Goal: Obtain resource: Obtain resource

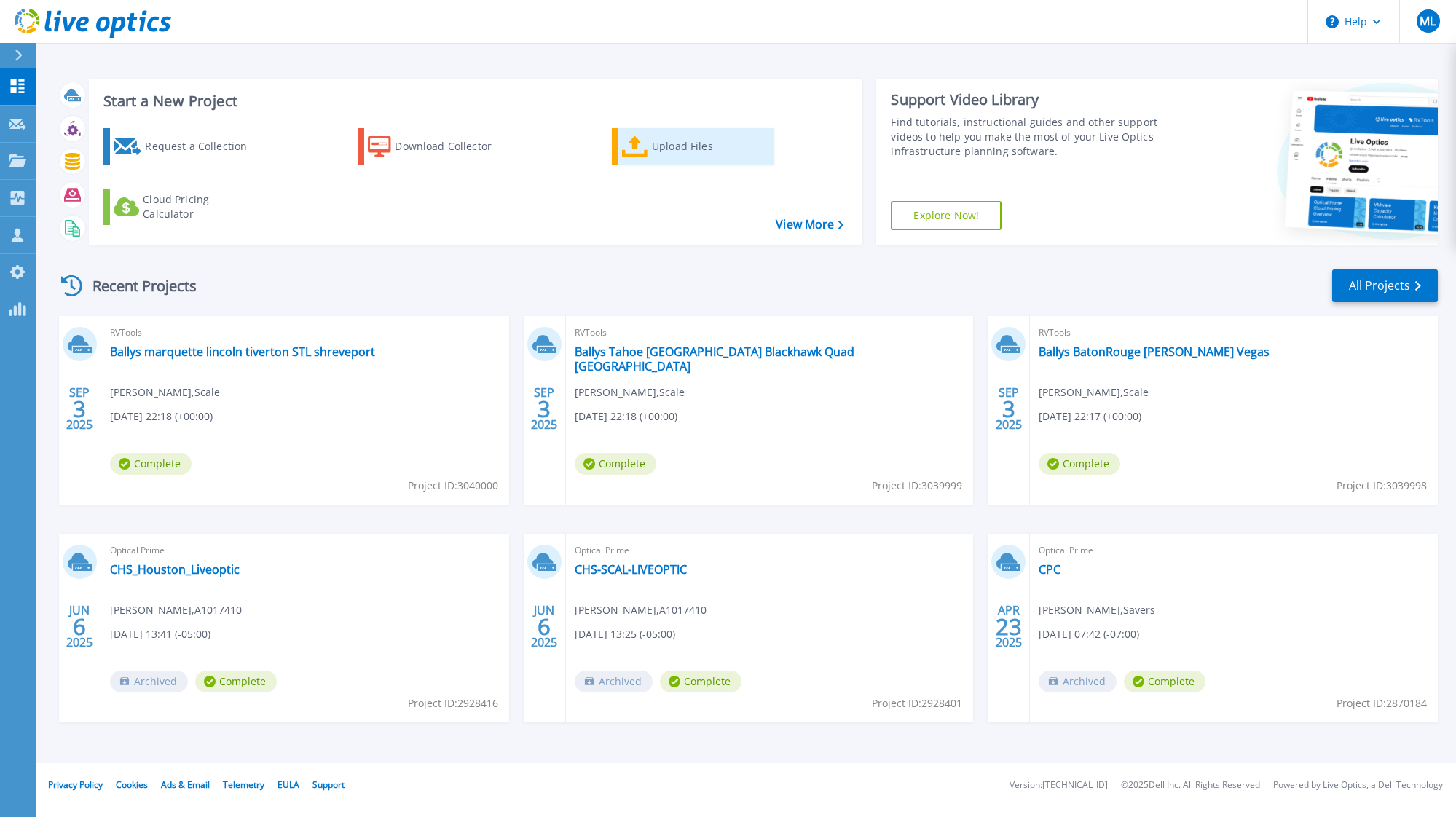
click at [675, 131] on link "Upload Files" at bounding box center [693, 146] width 163 height 36
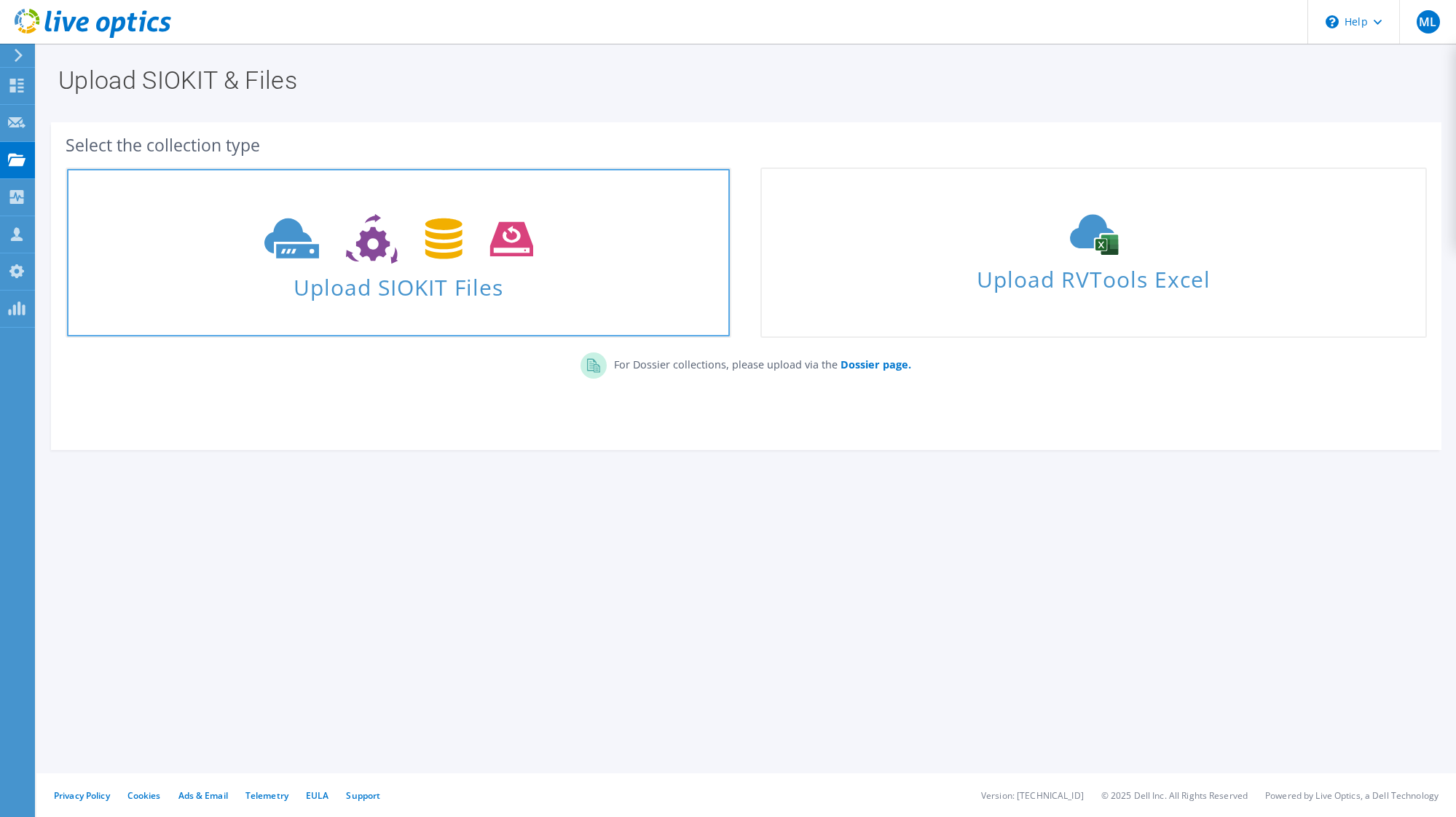
click at [313, 299] on span "Upload SIOKIT Files" at bounding box center [398, 283] width 663 height 31
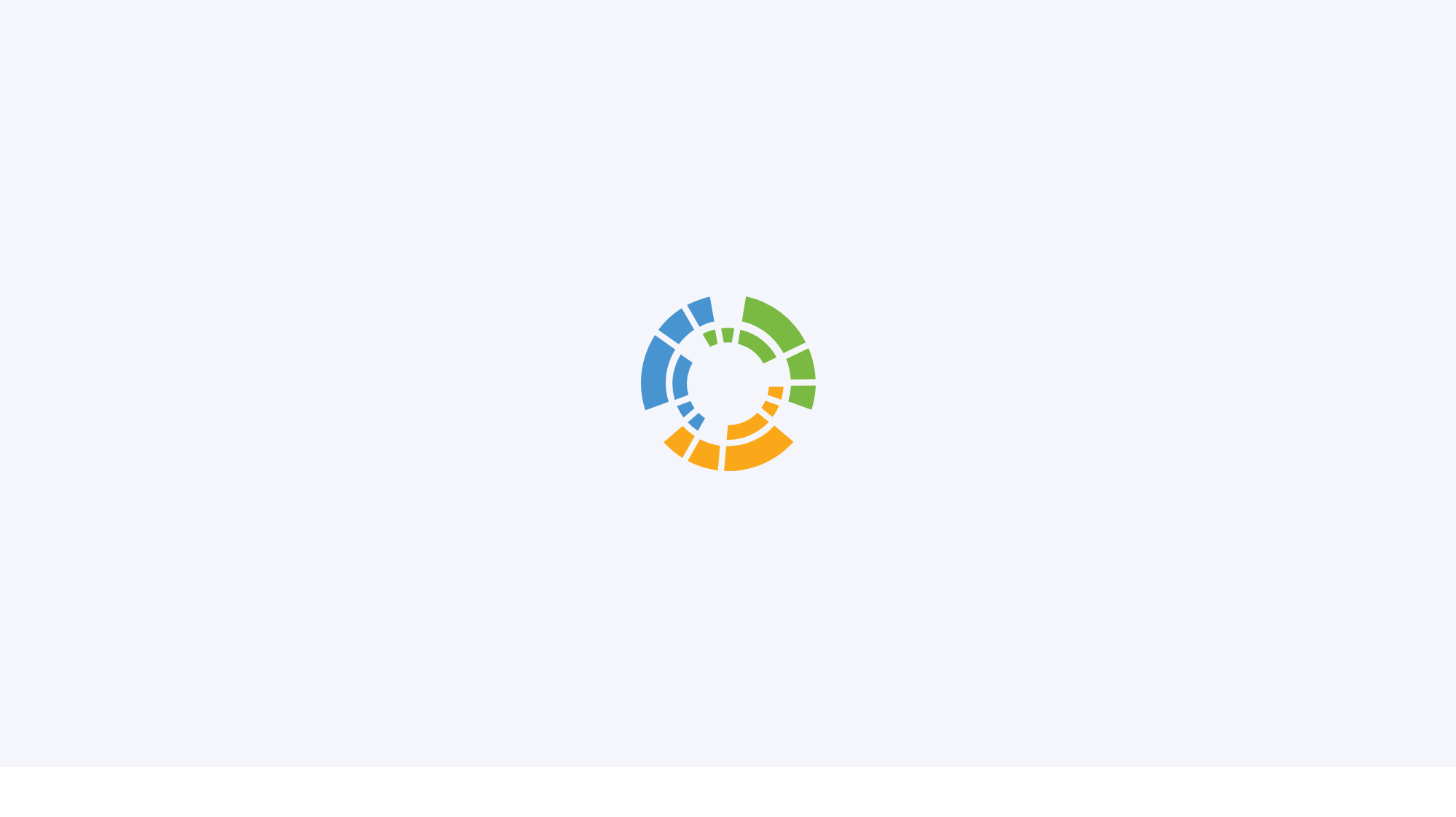
click at [1073, 243] on div at bounding box center [728, 383] width 1456 height 767
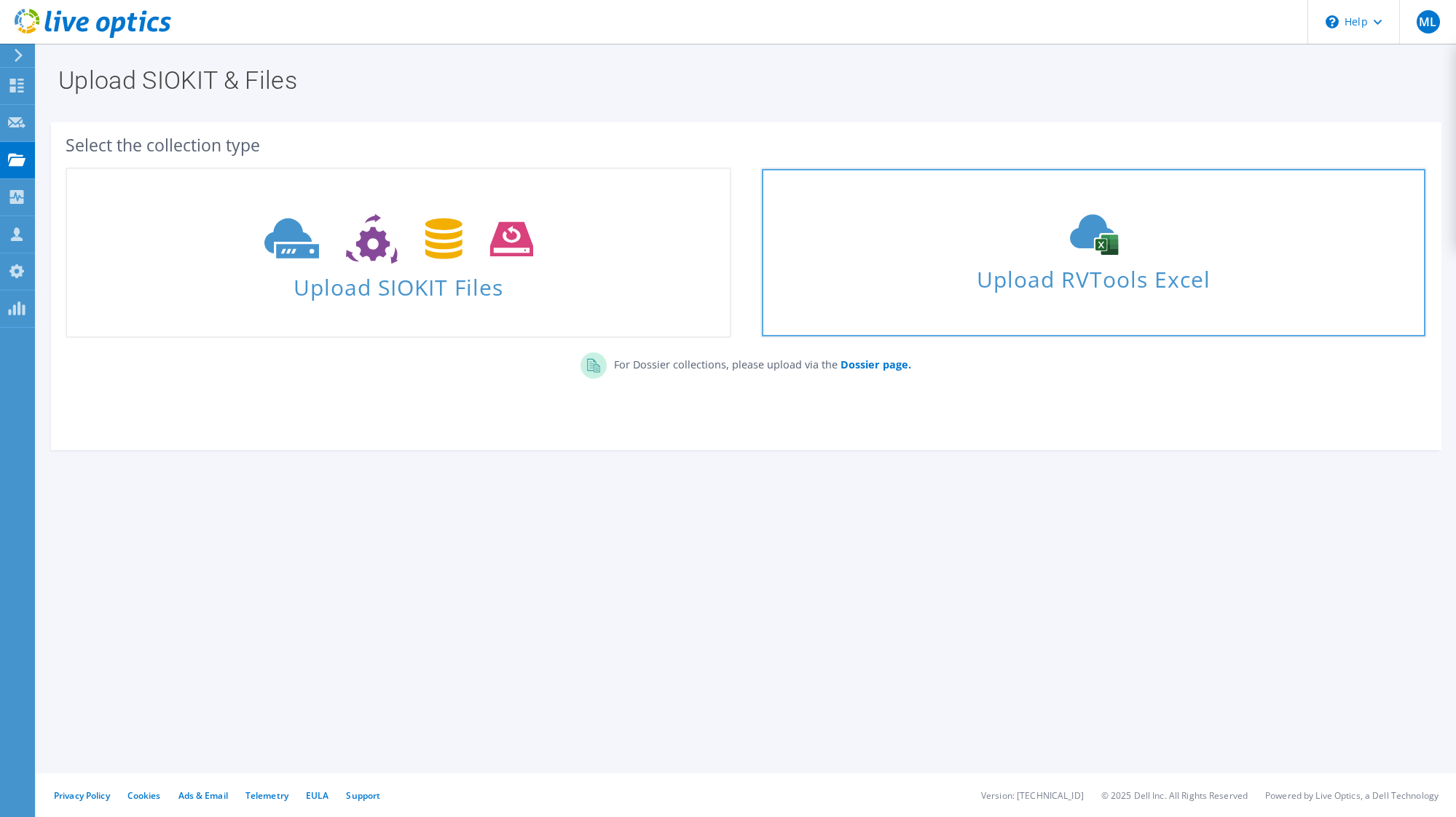
click at [997, 200] on link "Upload RVTools Excel" at bounding box center [1092, 253] width 666 height 171
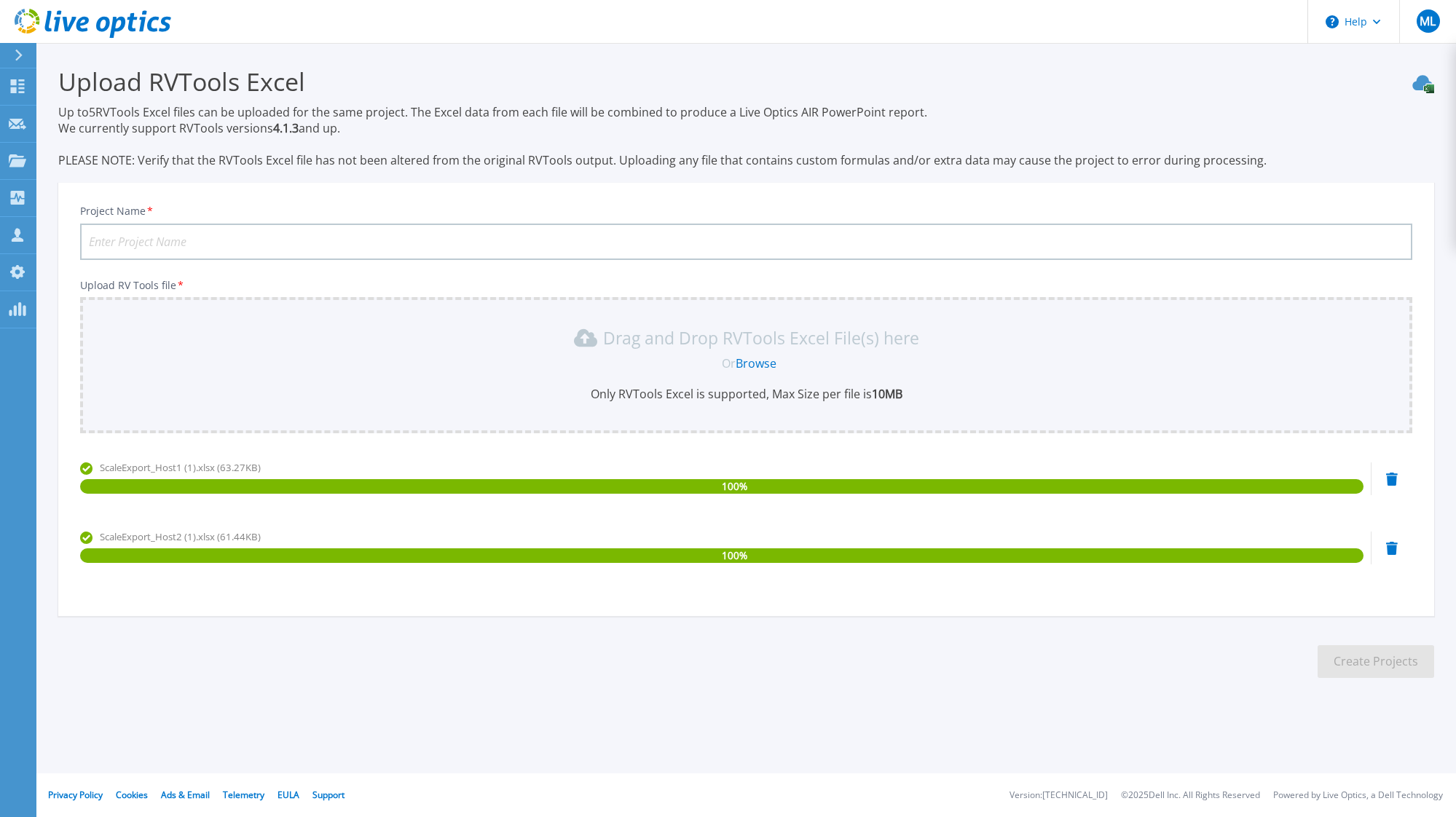
click at [437, 248] on input "Project Name *" at bounding box center [746, 241] width 1332 height 36
type input "Gray Media"
click at [1350, 651] on button "Create Projects" at bounding box center [1376, 661] width 117 height 32
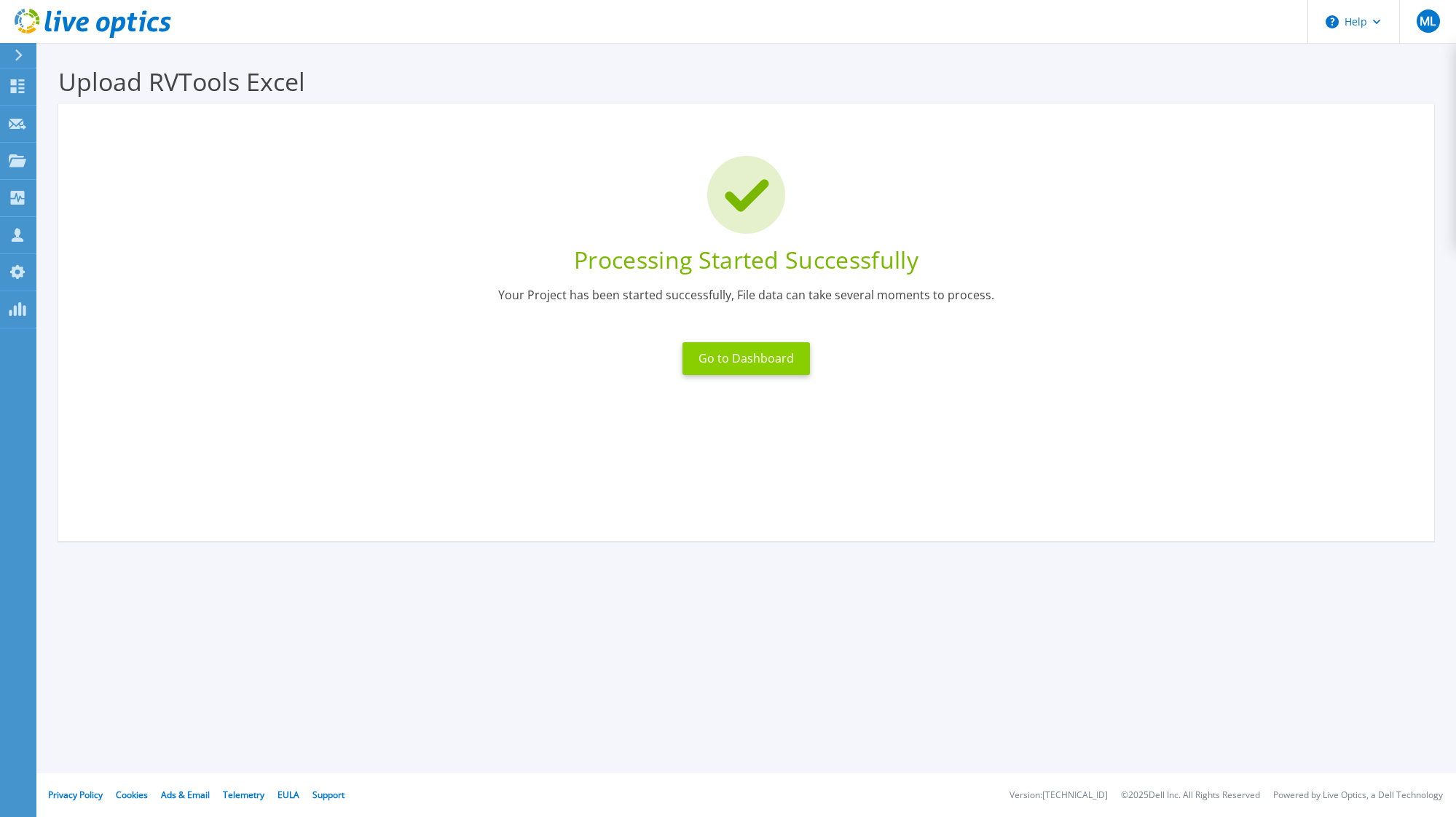
click at [726, 353] on button "Go to Dashboard" at bounding box center [746, 358] width 127 height 32
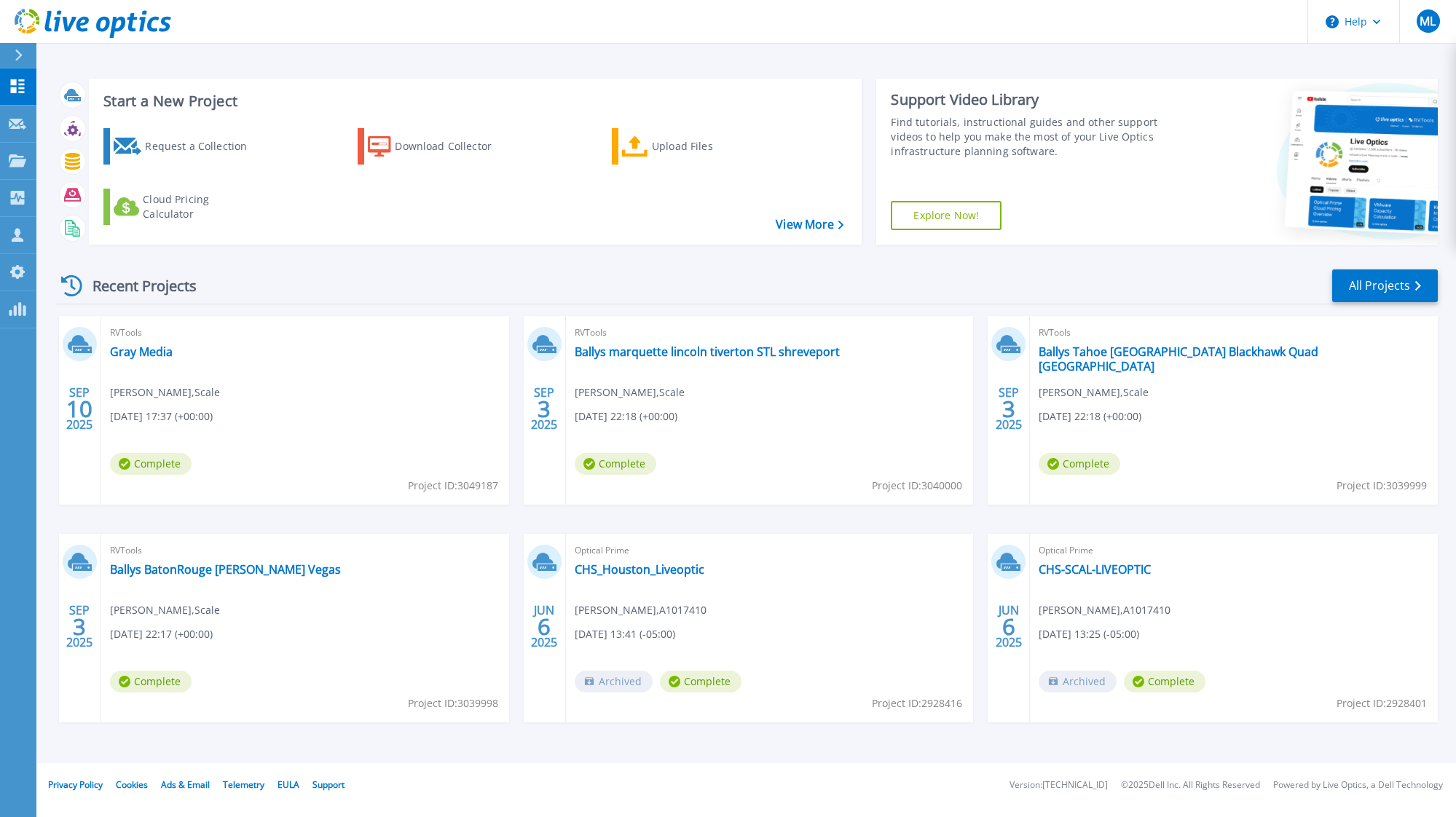
click at [146, 361] on div "RVTools Gray Media Michael Lyon , Scale 09/10/2025, 17:37 (+00:00) Complete Pro…" at bounding box center [305, 410] width 408 height 188
click at [146, 354] on link "Gray Media" at bounding box center [141, 351] width 63 height 15
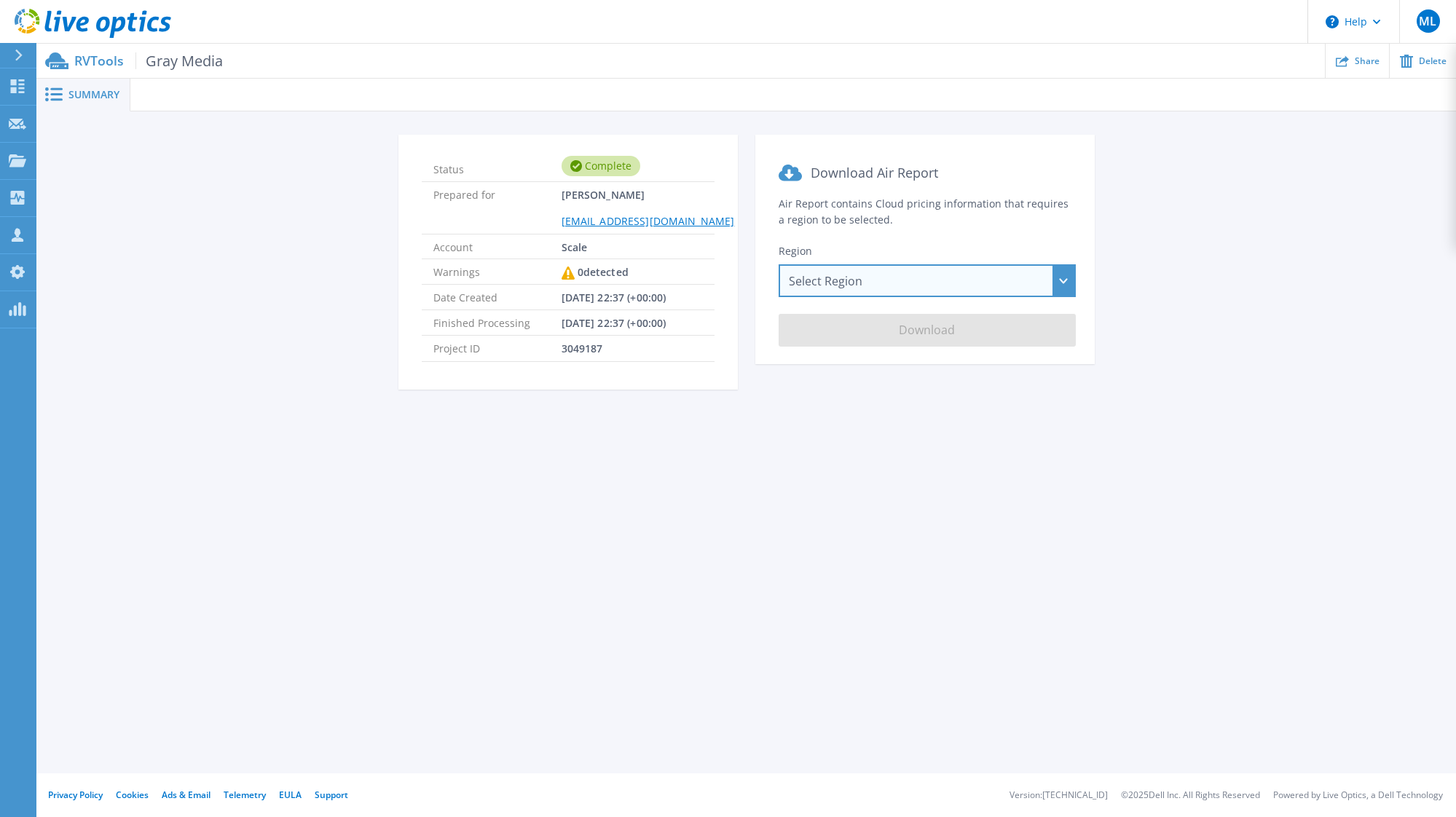
click at [931, 272] on div "Select Region Asia Pacific (Hong Kong) Asia Pacific (Mumbai) Asia Pacific (Seou…" at bounding box center [927, 281] width 297 height 32
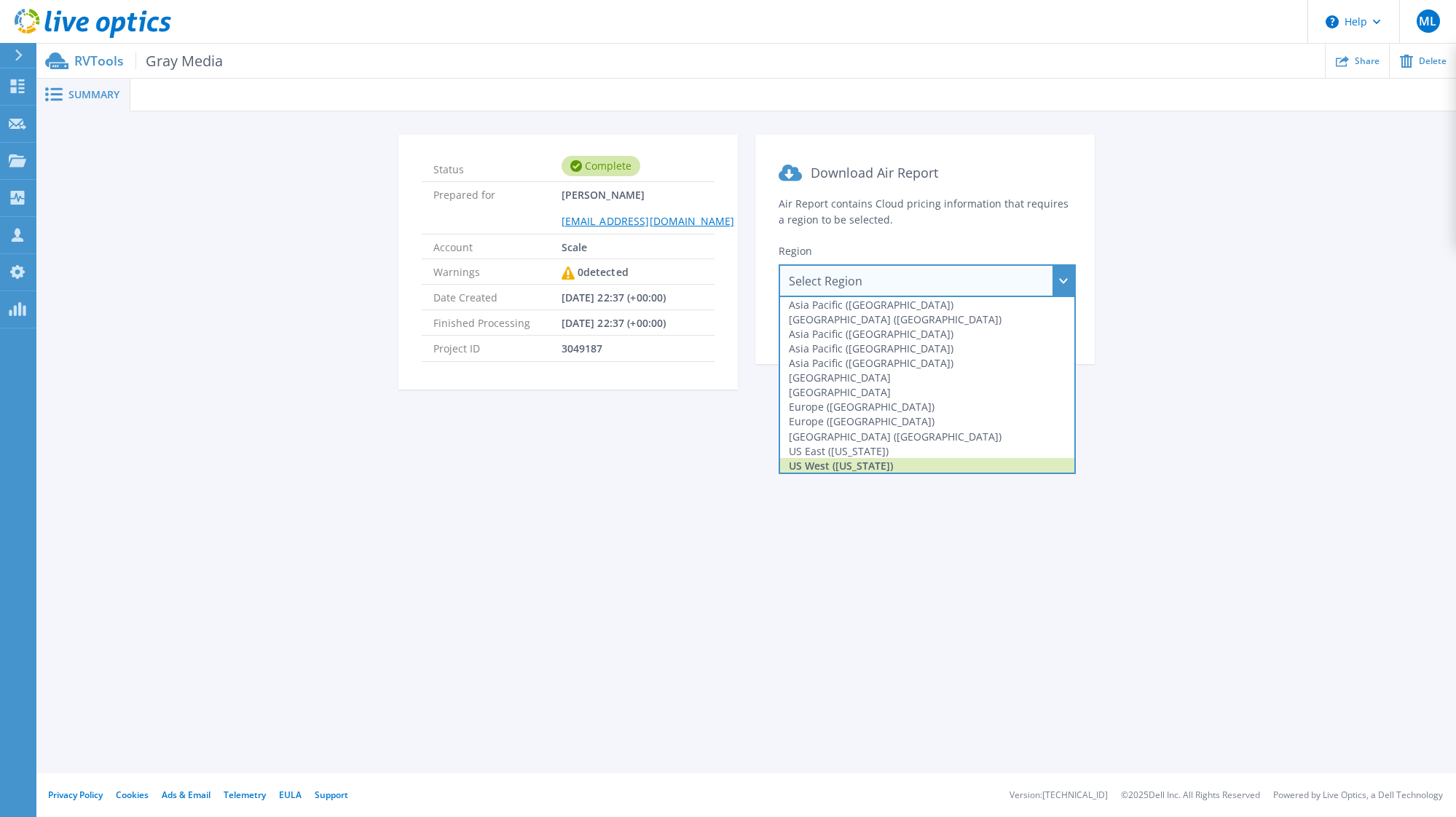
click at [902, 461] on div "US West (California)" at bounding box center [927, 465] width 294 height 15
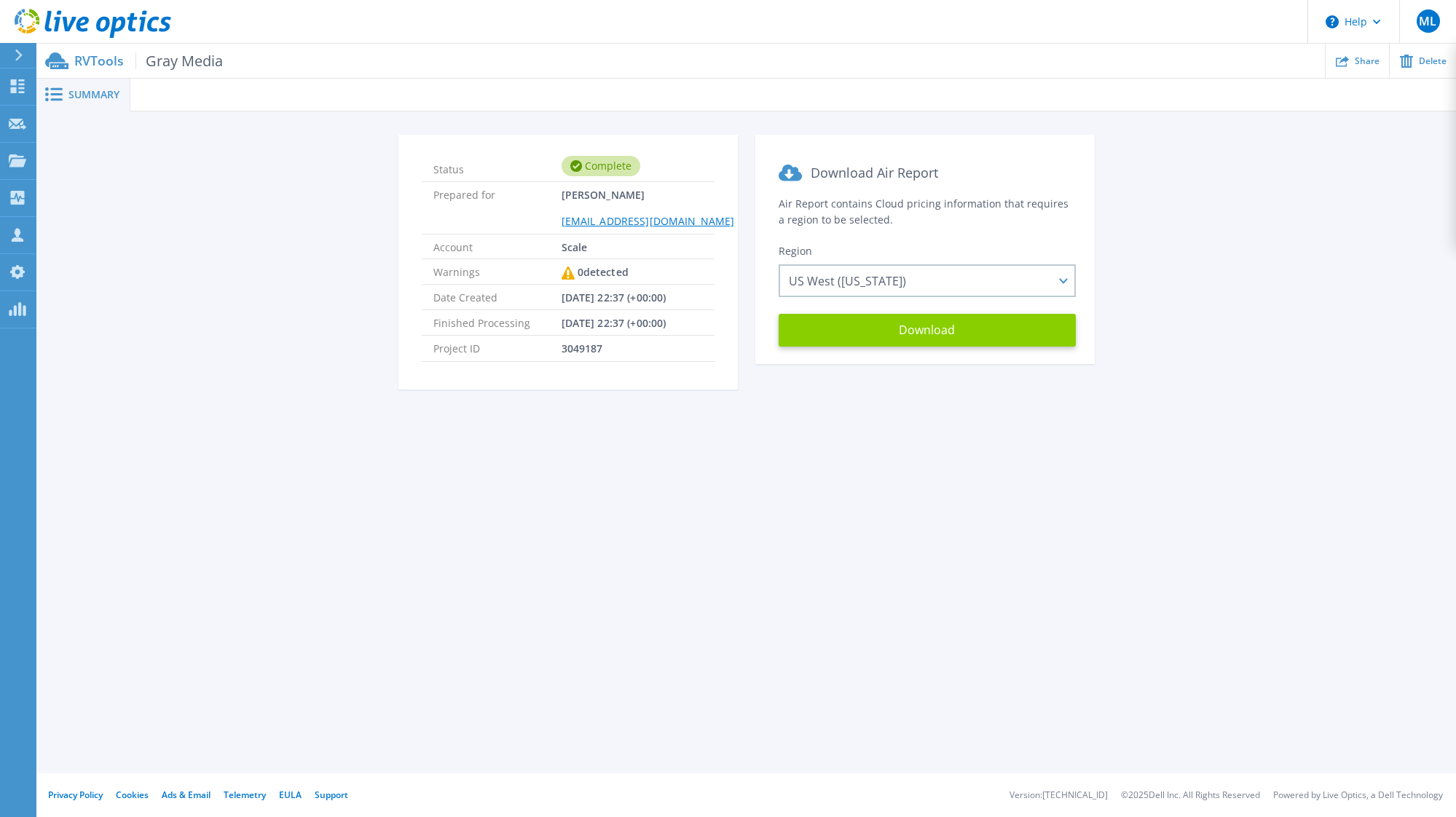
click at [919, 344] on button "Download" at bounding box center [927, 330] width 297 height 32
click at [1001, 113] on div "Status Complete Prepared for Michael Lyon mlyon@scalecomputing.com Account Scal…" at bounding box center [746, 271] width 1420 height 318
click at [955, 332] on button "Download" at bounding box center [927, 330] width 297 height 32
click at [987, 338] on button "Download" at bounding box center [927, 330] width 297 height 32
click at [64, 16] on icon at bounding box center [93, 24] width 157 height 29
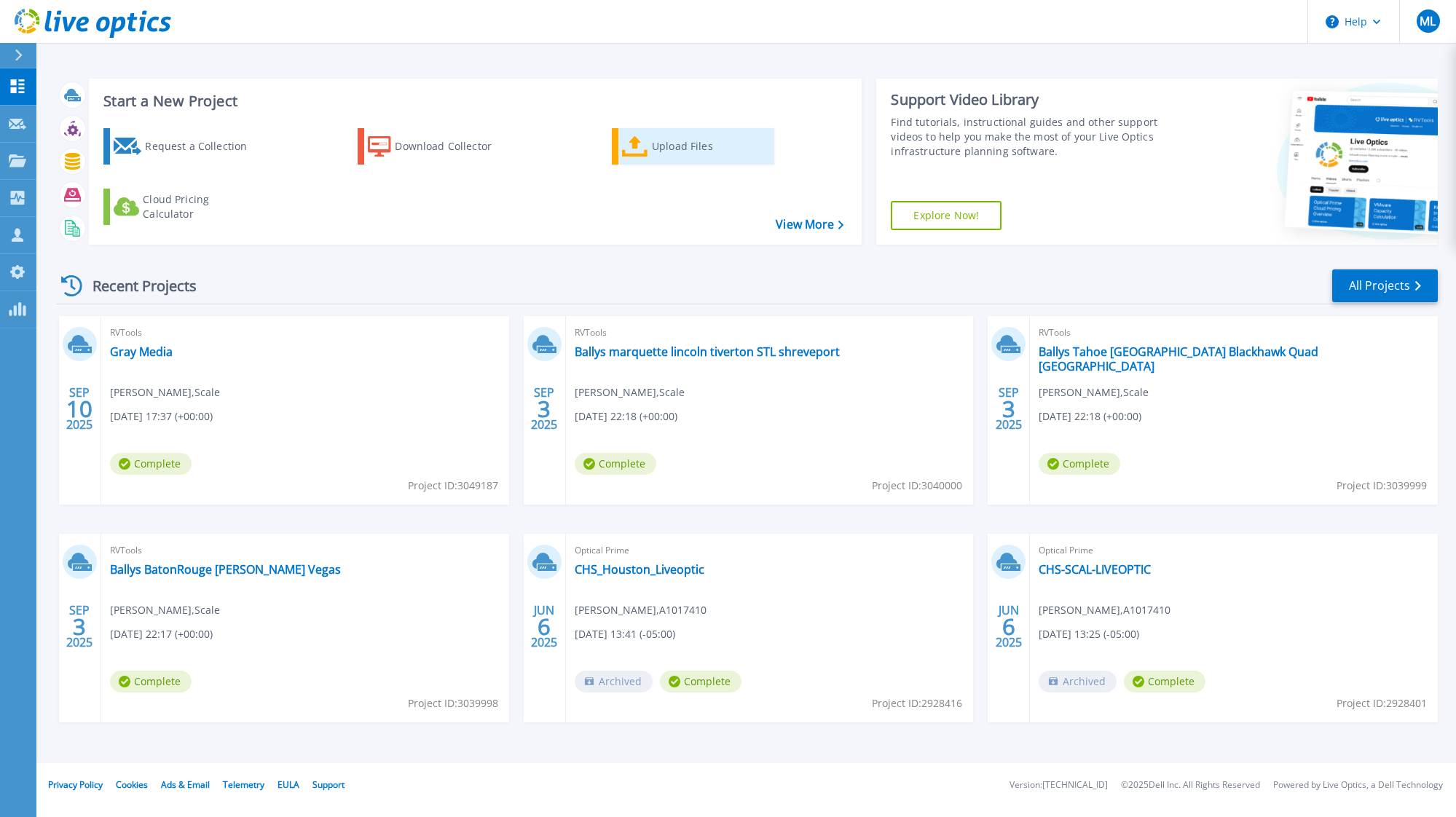
click at [695, 154] on div "Upload Files" at bounding box center [710, 146] width 117 height 29
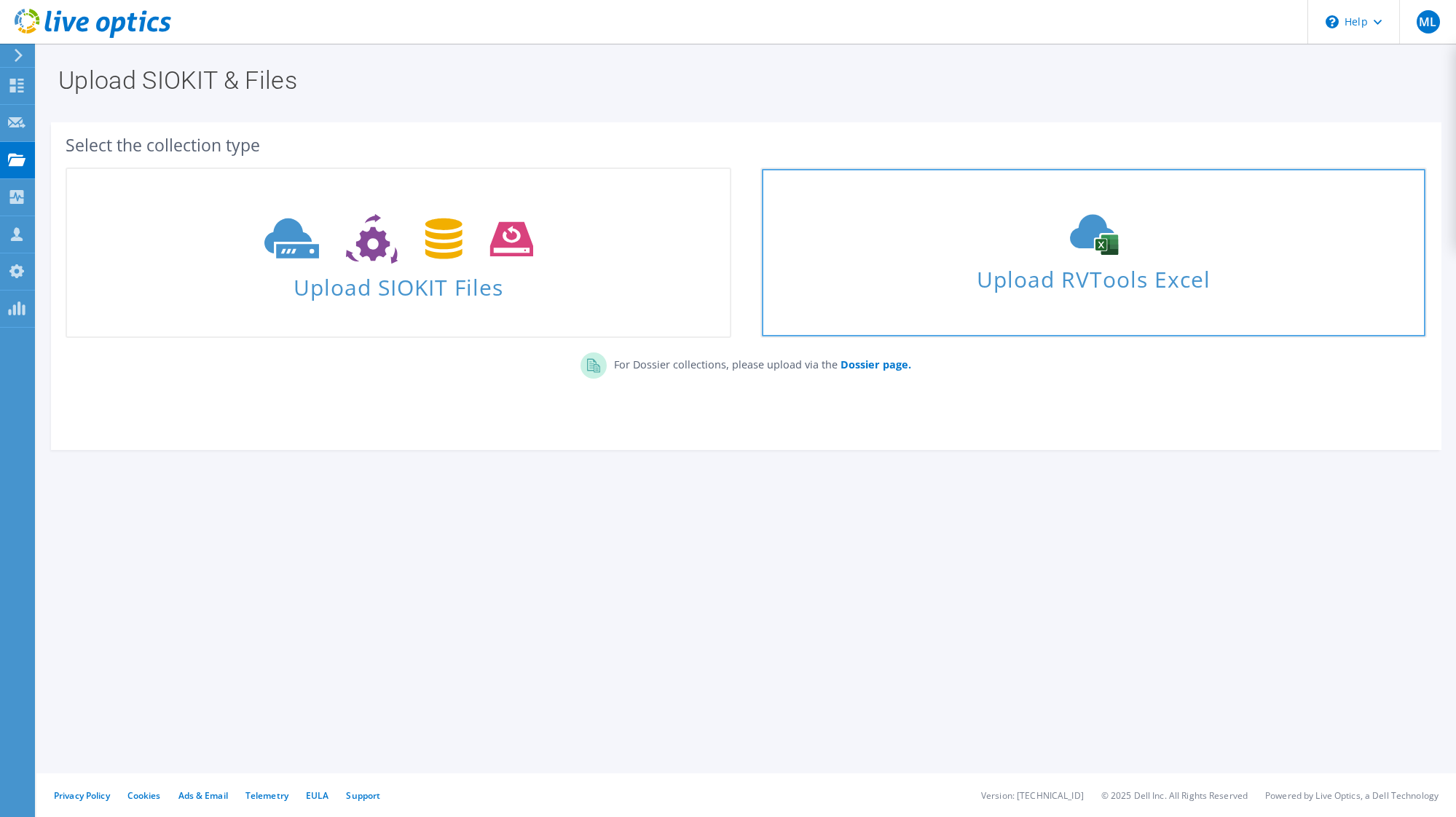
click at [1126, 284] on span "Upload RVTools Excel" at bounding box center [1093, 276] width 663 height 31
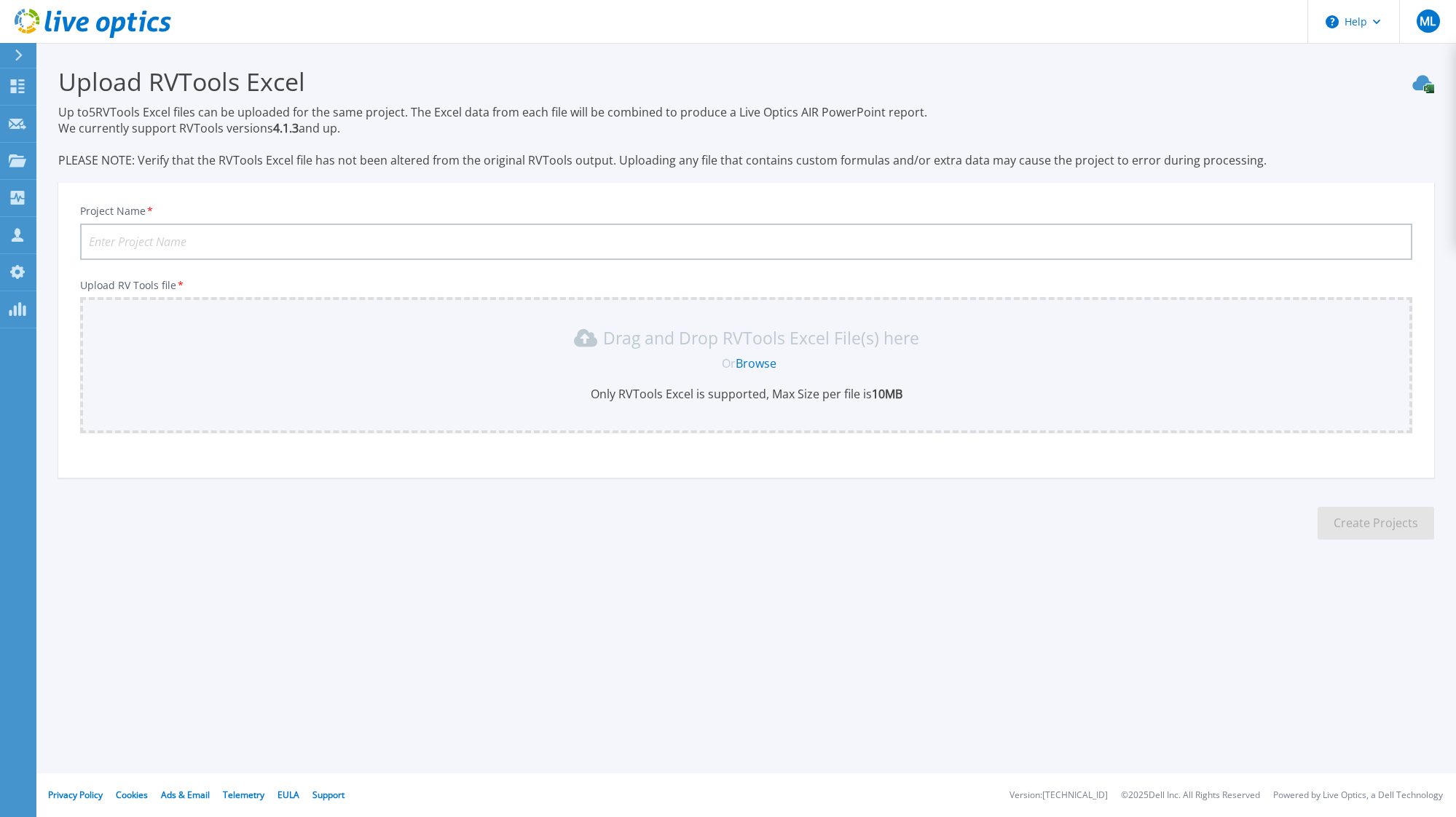
click at [259, 247] on input "Project Name *" at bounding box center [746, 241] width 1332 height 36
type input "Gray Media Host 1"
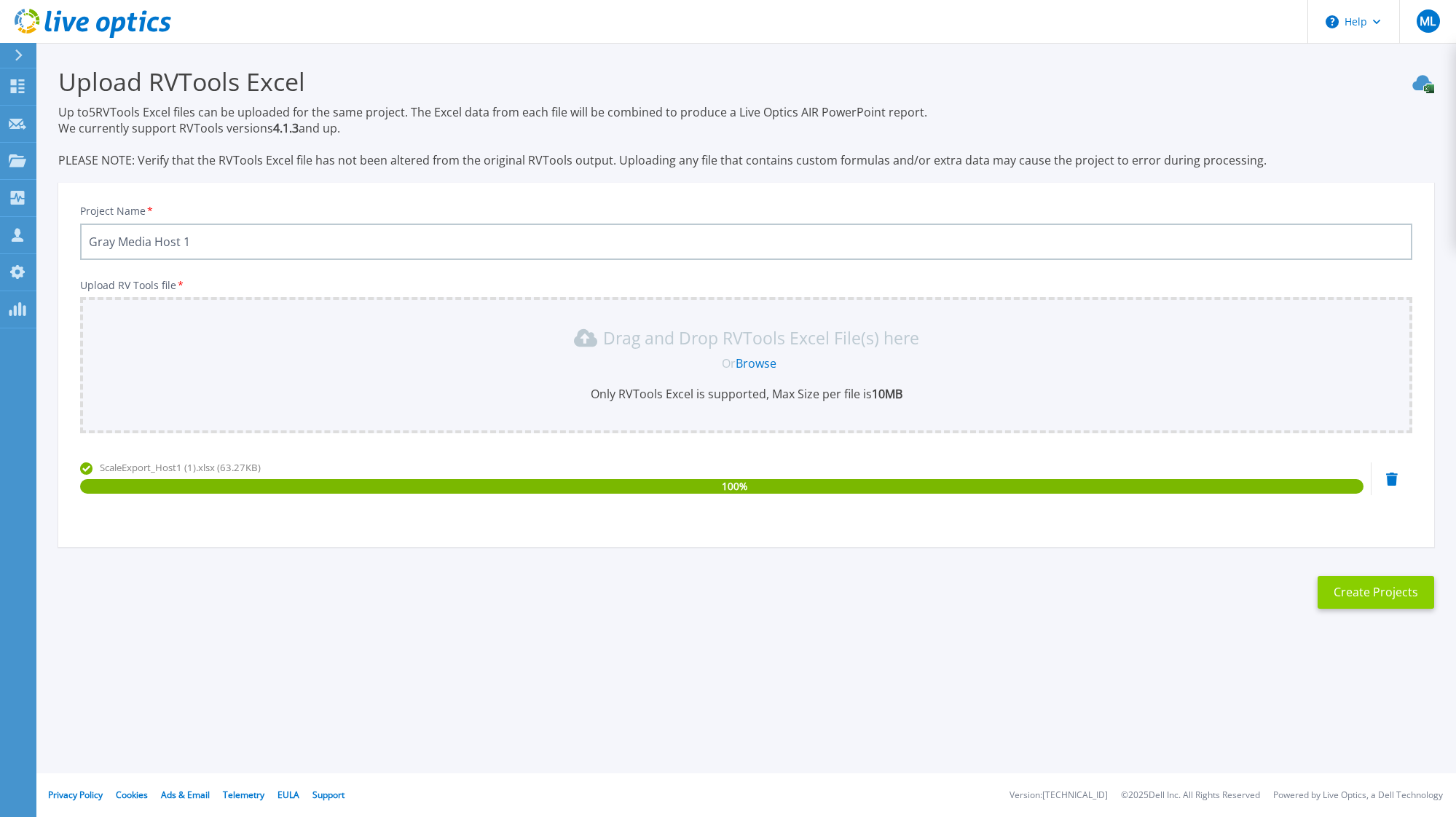
click at [1351, 591] on button "Create Projects" at bounding box center [1376, 592] width 117 height 32
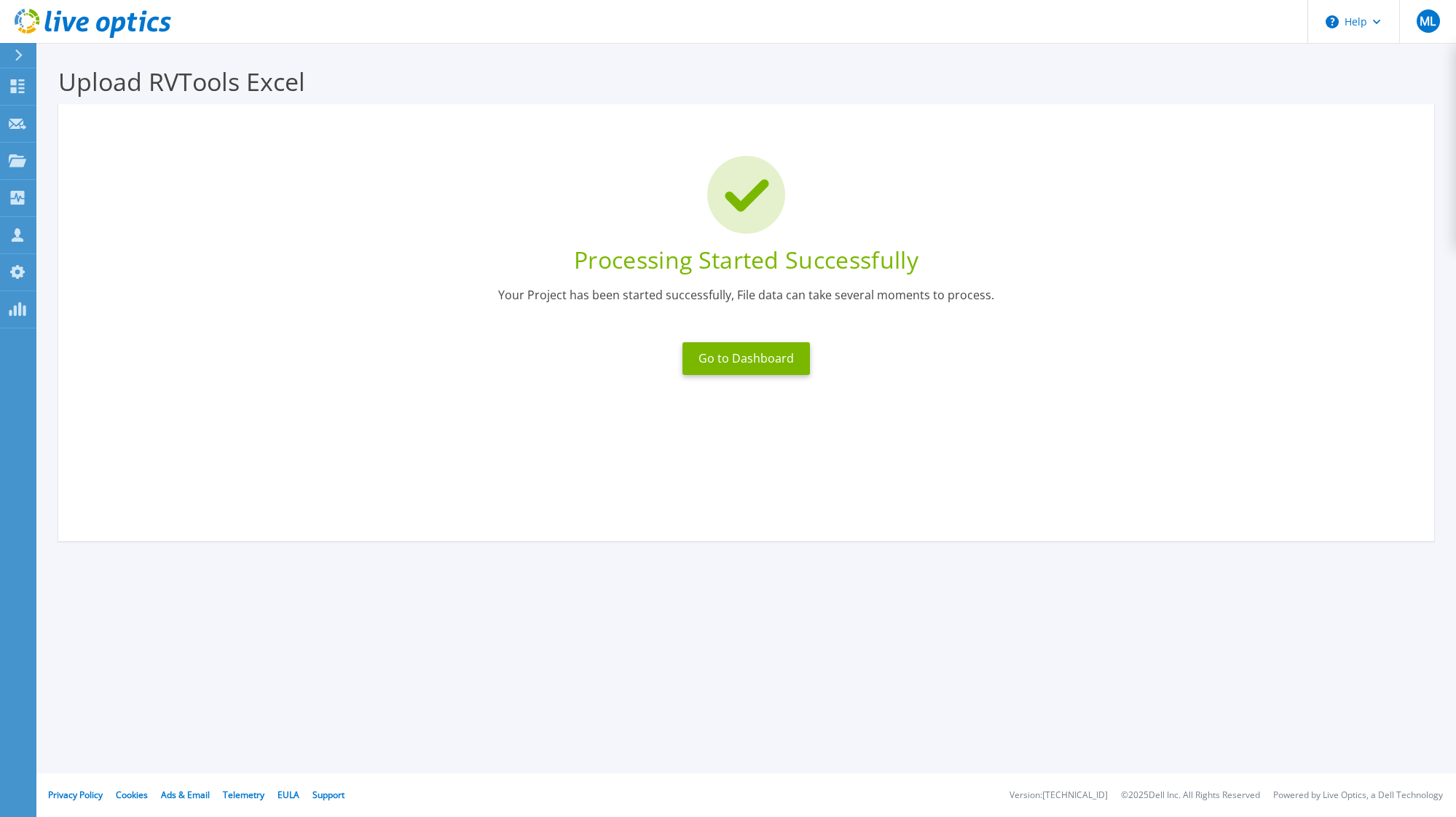
click at [106, 13] on icon at bounding box center [93, 24] width 157 height 29
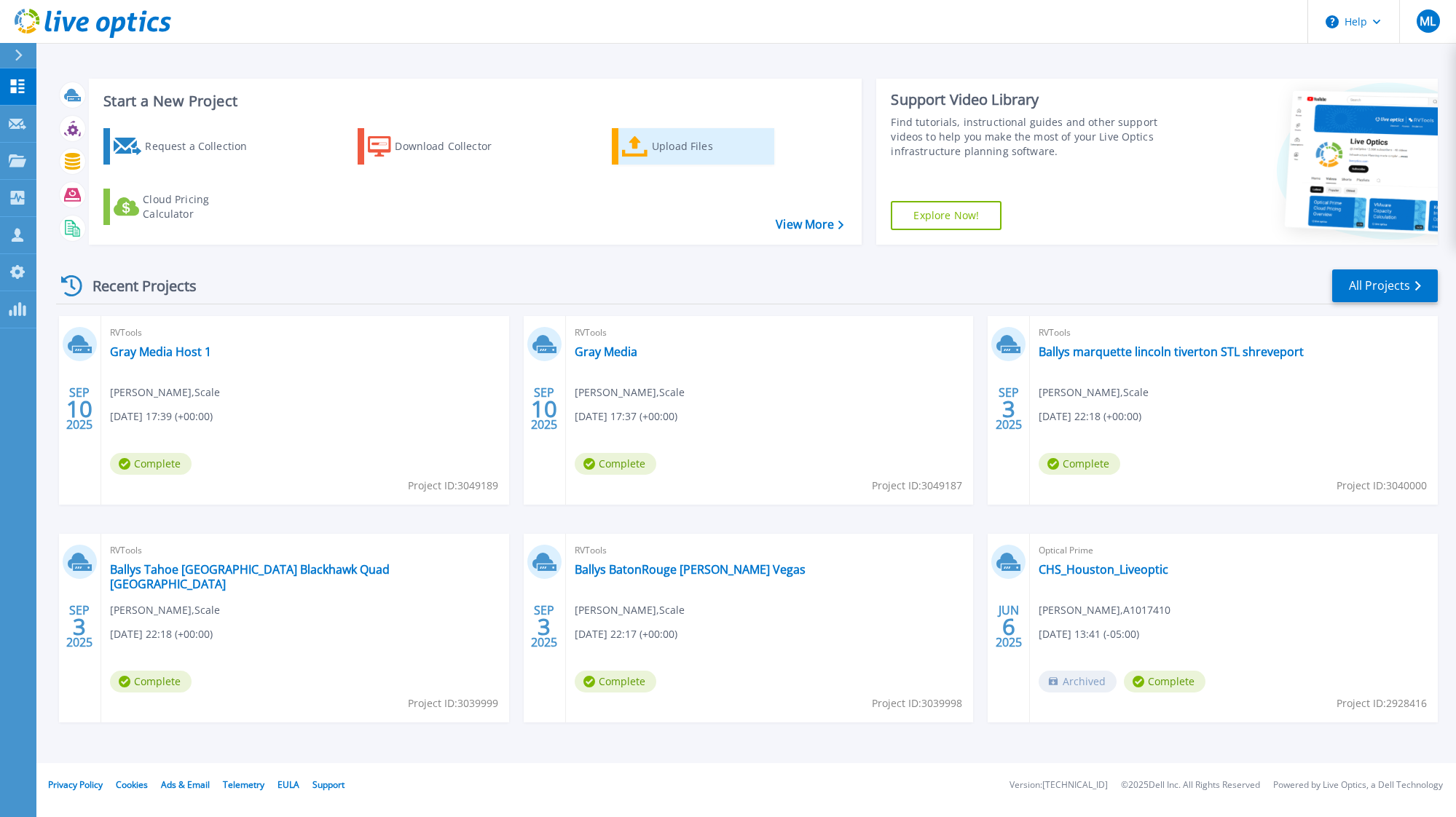
click at [696, 148] on div "Upload Files" at bounding box center [710, 146] width 117 height 29
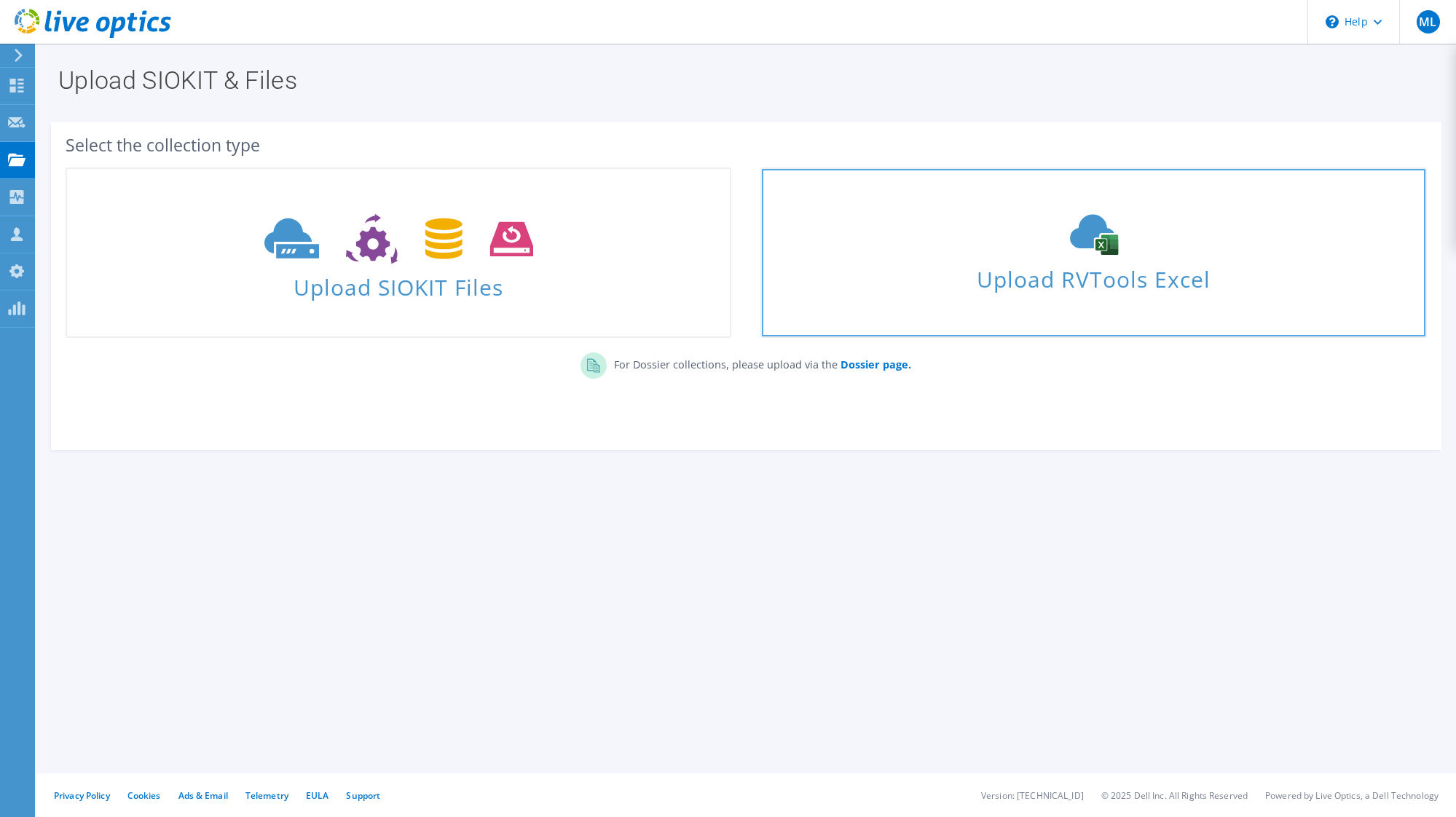
click at [972, 243] on div "Upload RVTools Excel" at bounding box center [1093, 252] width 663 height 77
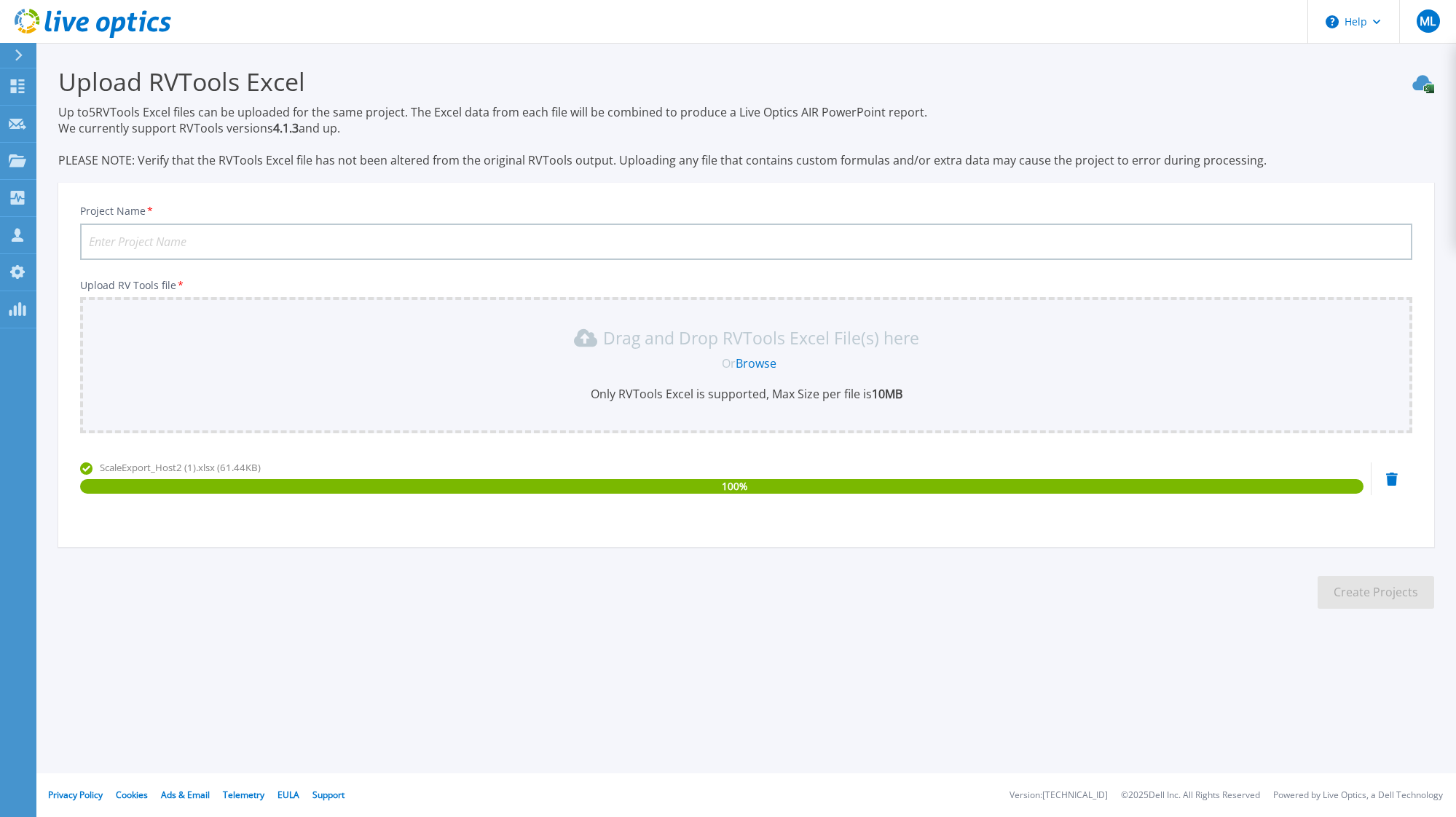
click at [436, 237] on input "Project Name *" at bounding box center [746, 241] width 1332 height 36
type input "Gray Media Host 2"
click at [1397, 602] on button "Create Projects" at bounding box center [1376, 592] width 117 height 32
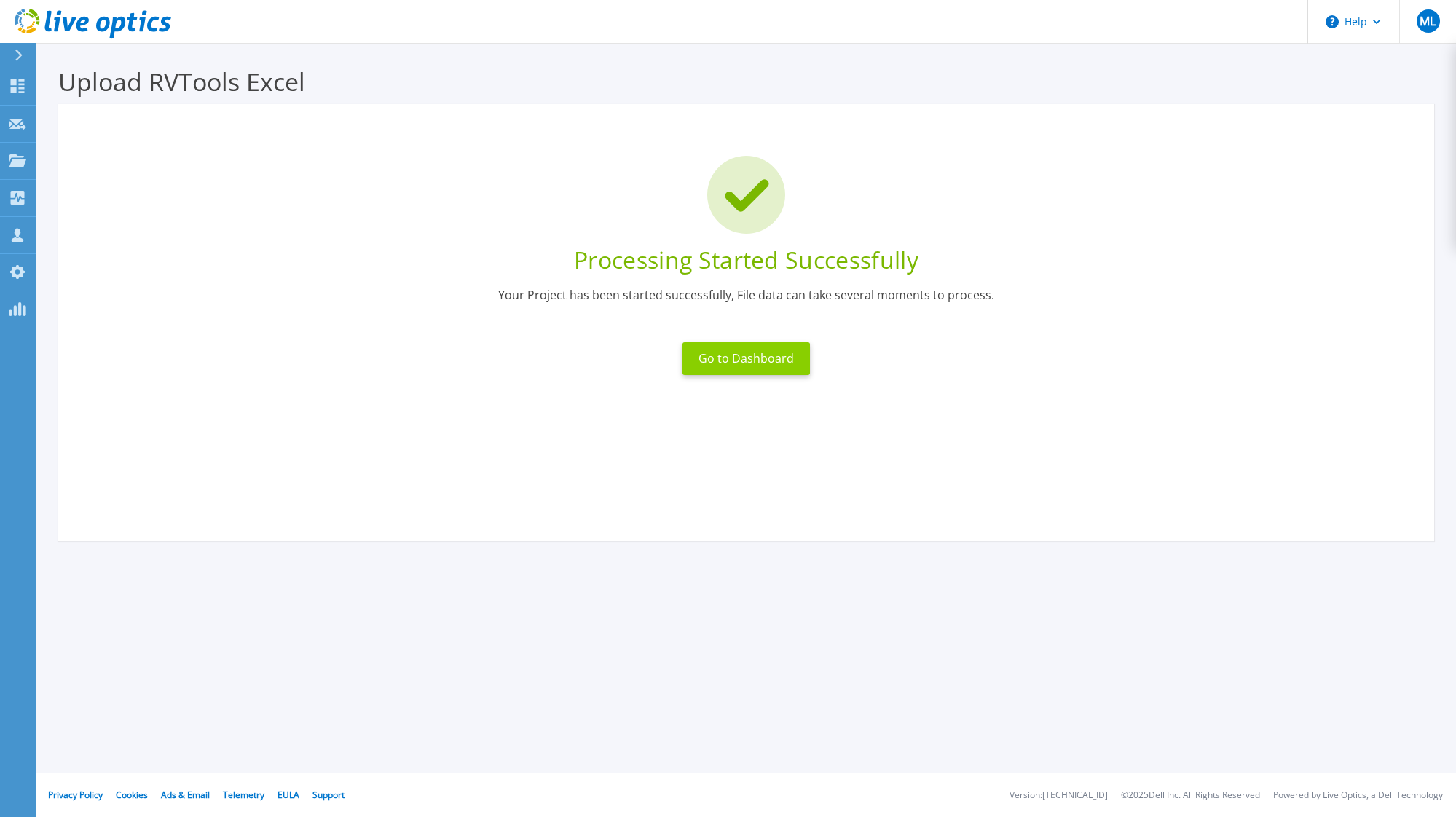
click at [708, 357] on button "Go to Dashboard" at bounding box center [746, 358] width 127 height 32
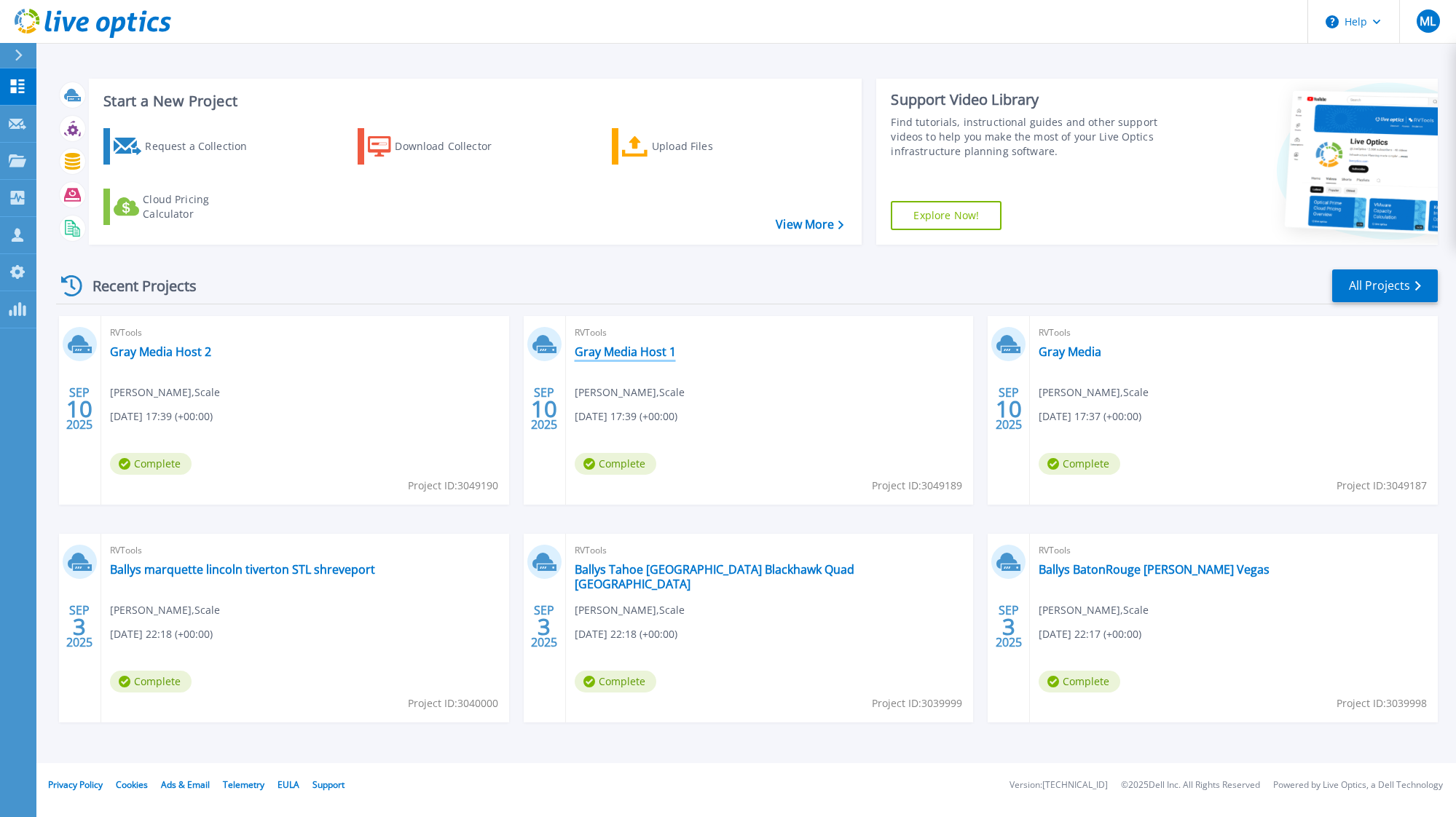
click at [651, 355] on link "Gray Media Host 1" at bounding box center [625, 351] width 101 height 15
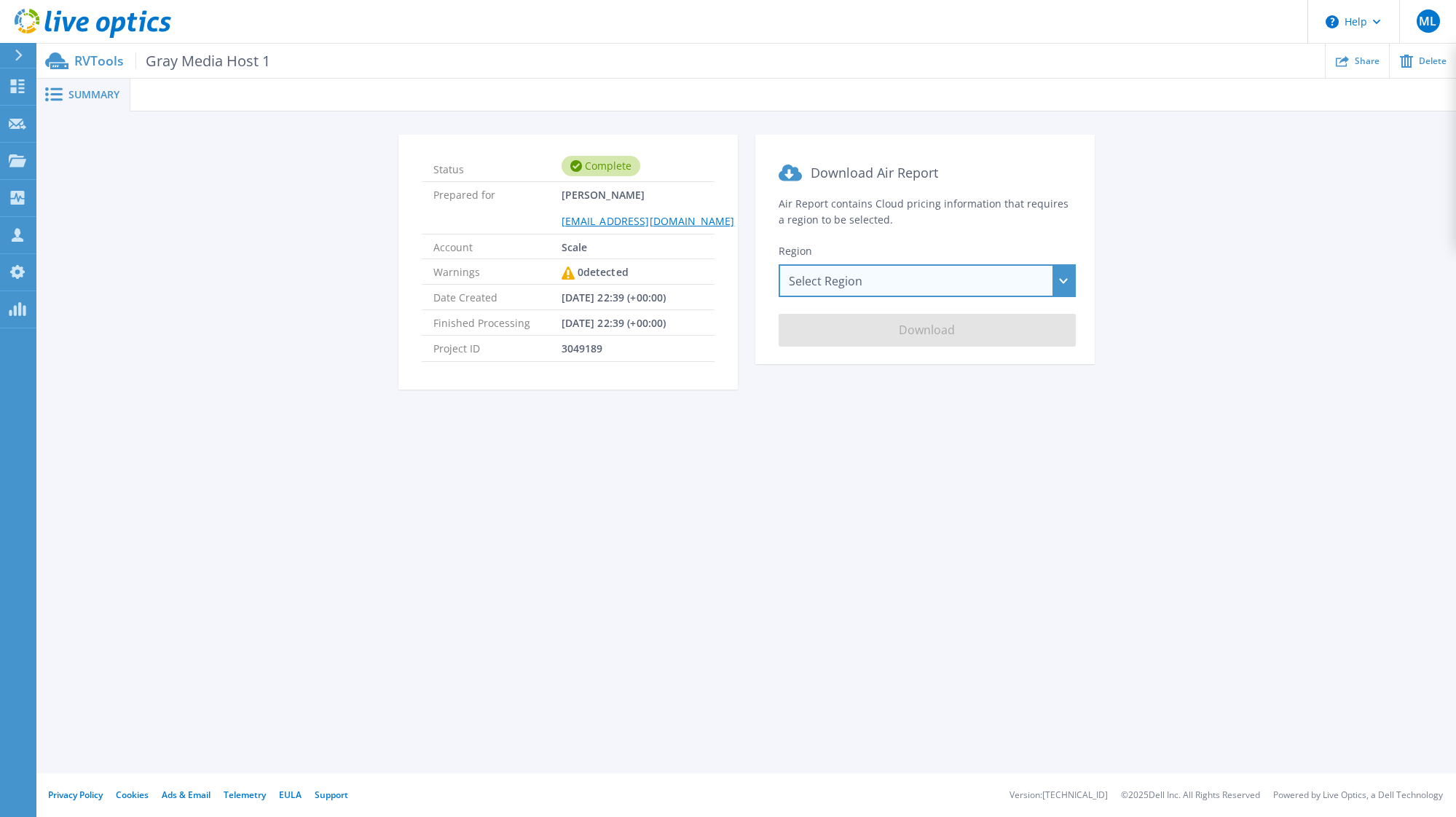
click at [947, 281] on div "Select Region [GEOGRAPHIC_DATA] ([GEOGRAPHIC_DATA]) [GEOGRAPHIC_DATA] ([GEOGRAP…" at bounding box center [927, 281] width 297 height 32
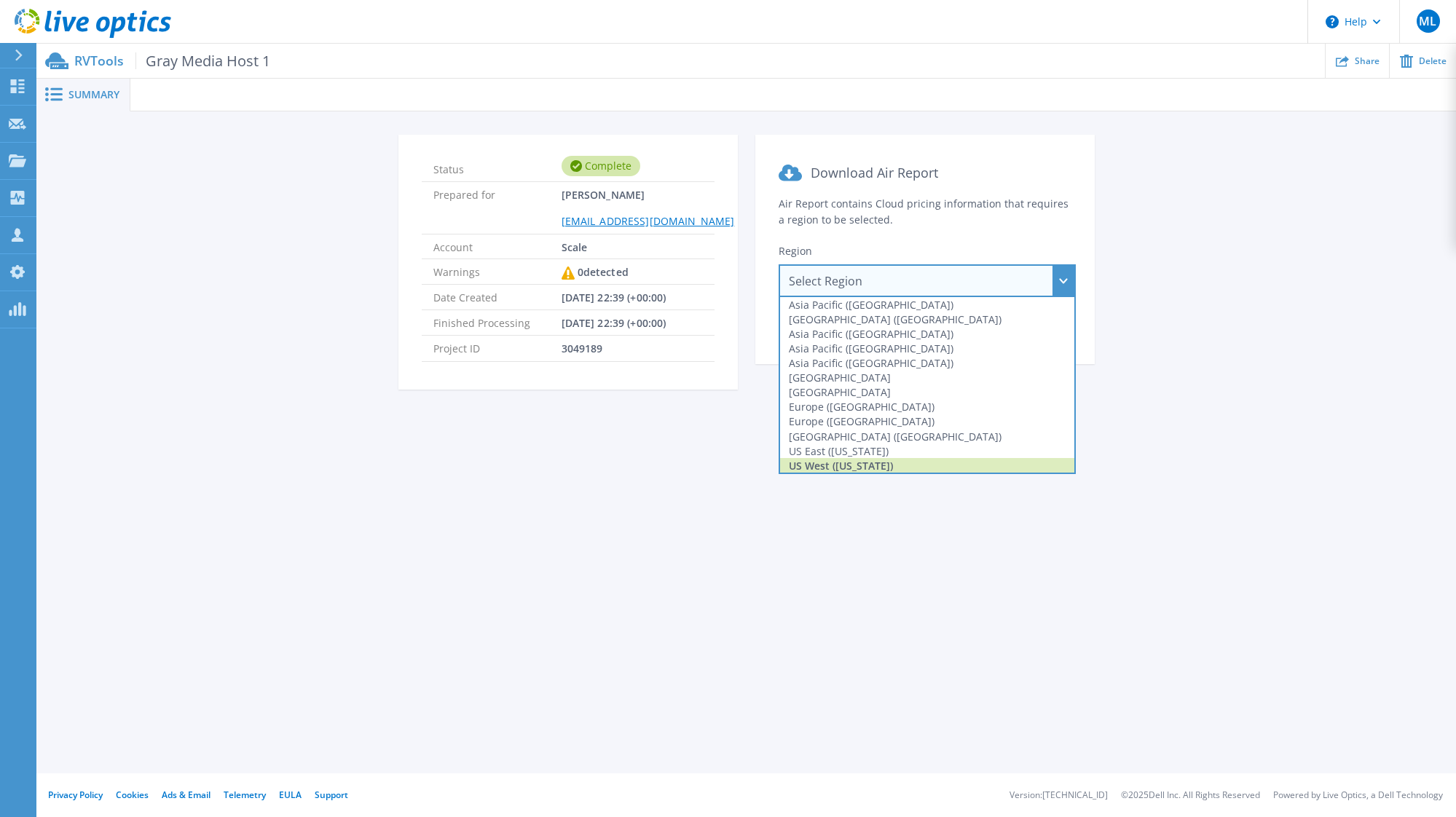
click at [925, 472] on div "US West ([US_STATE])" at bounding box center [927, 465] width 294 height 15
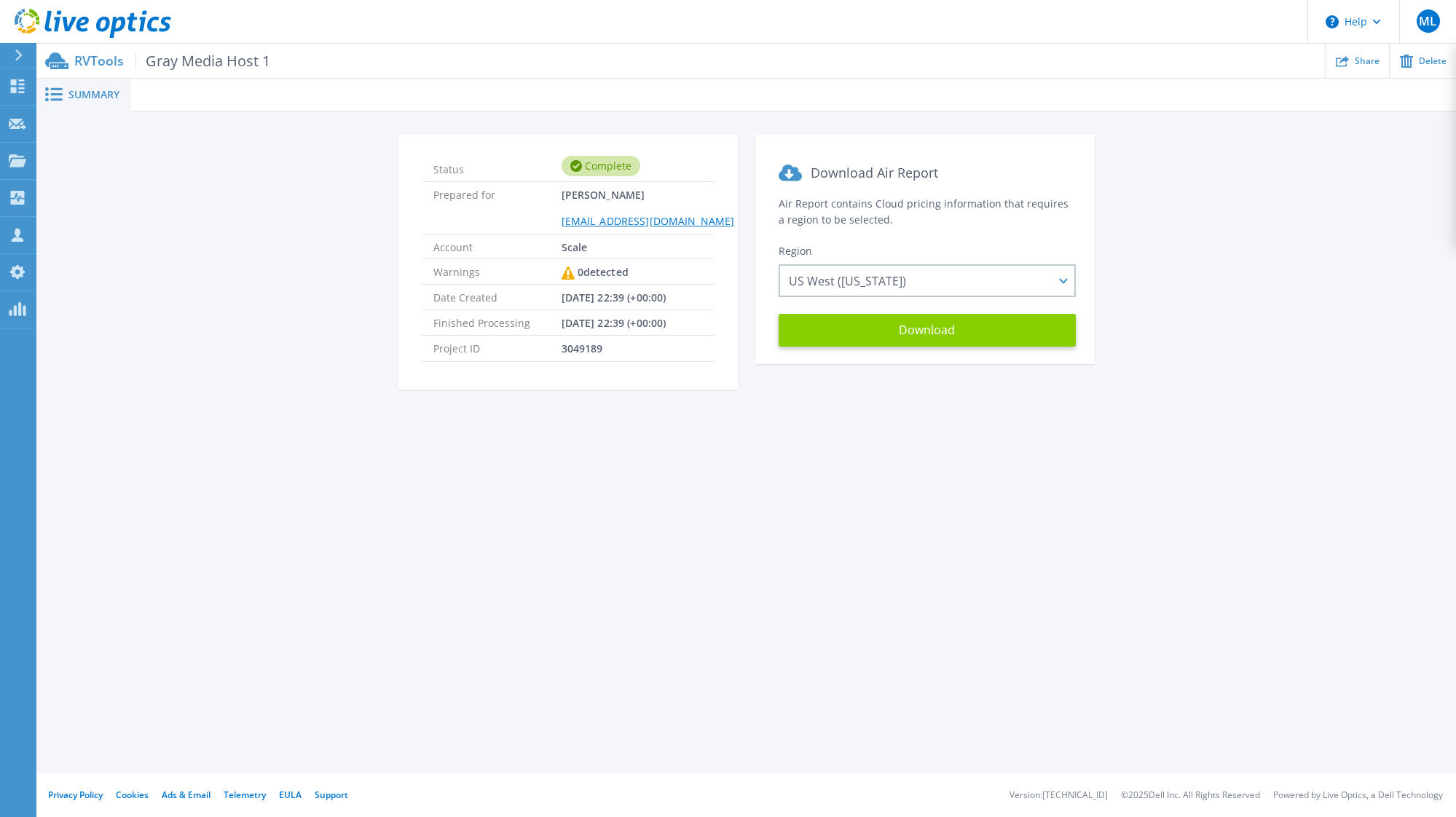
click at [908, 344] on button "Download" at bounding box center [927, 330] width 297 height 32
click at [91, 26] on icon at bounding box center [93, 24] width 157 height 29
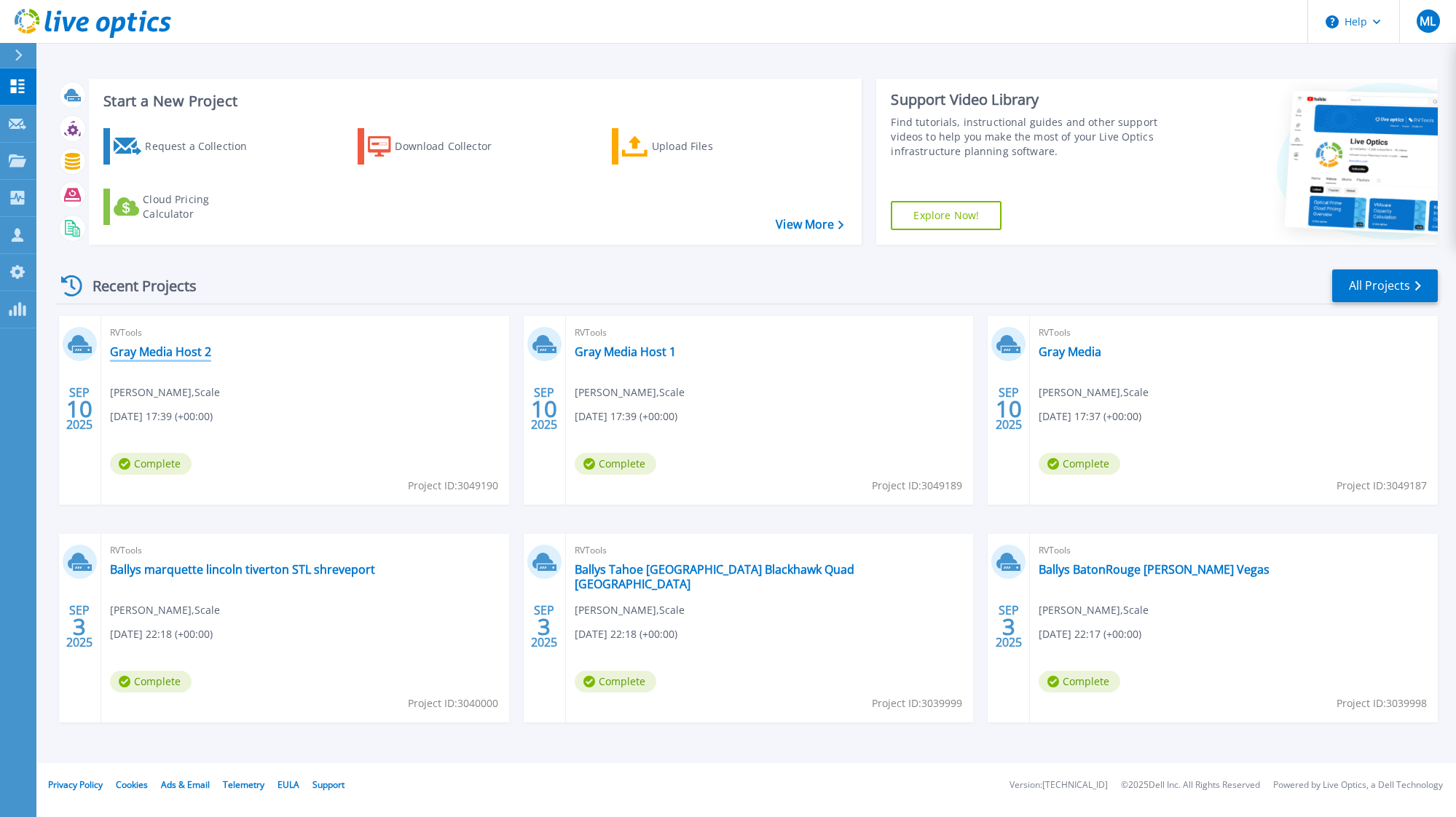
click at [185, 358] on link "Gray Media Host 2" at bounding box center [160, 351] width 101 height 15
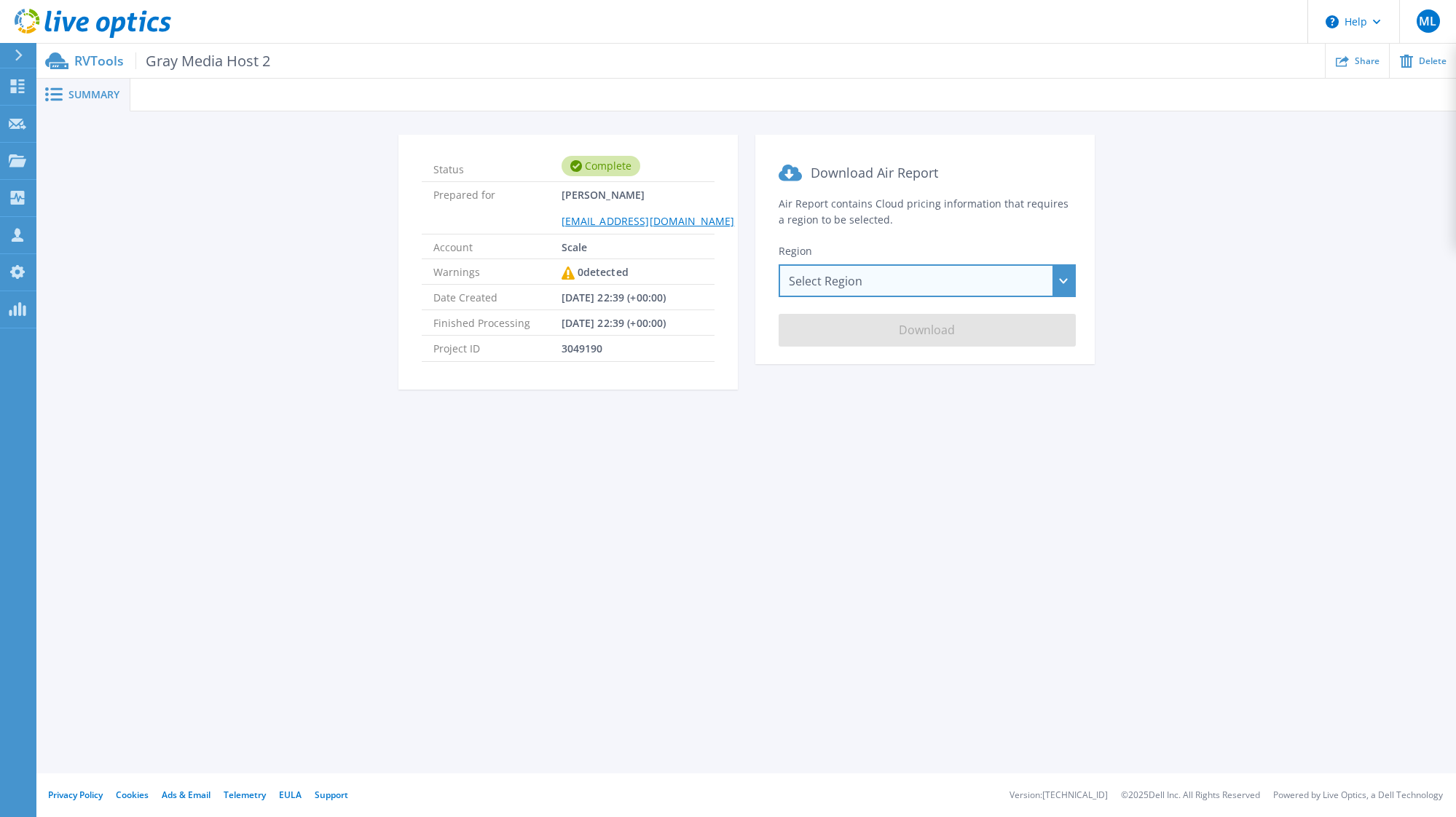
click at [856, 277] on div "Select Region [GEOGRAPHIC_DATA] ([GEOGRAPHIC_DATA]) [GEOGRAPHIC_DATA] ([GEOGRAP…" at bounding box center [927, 281] width 297 height 32
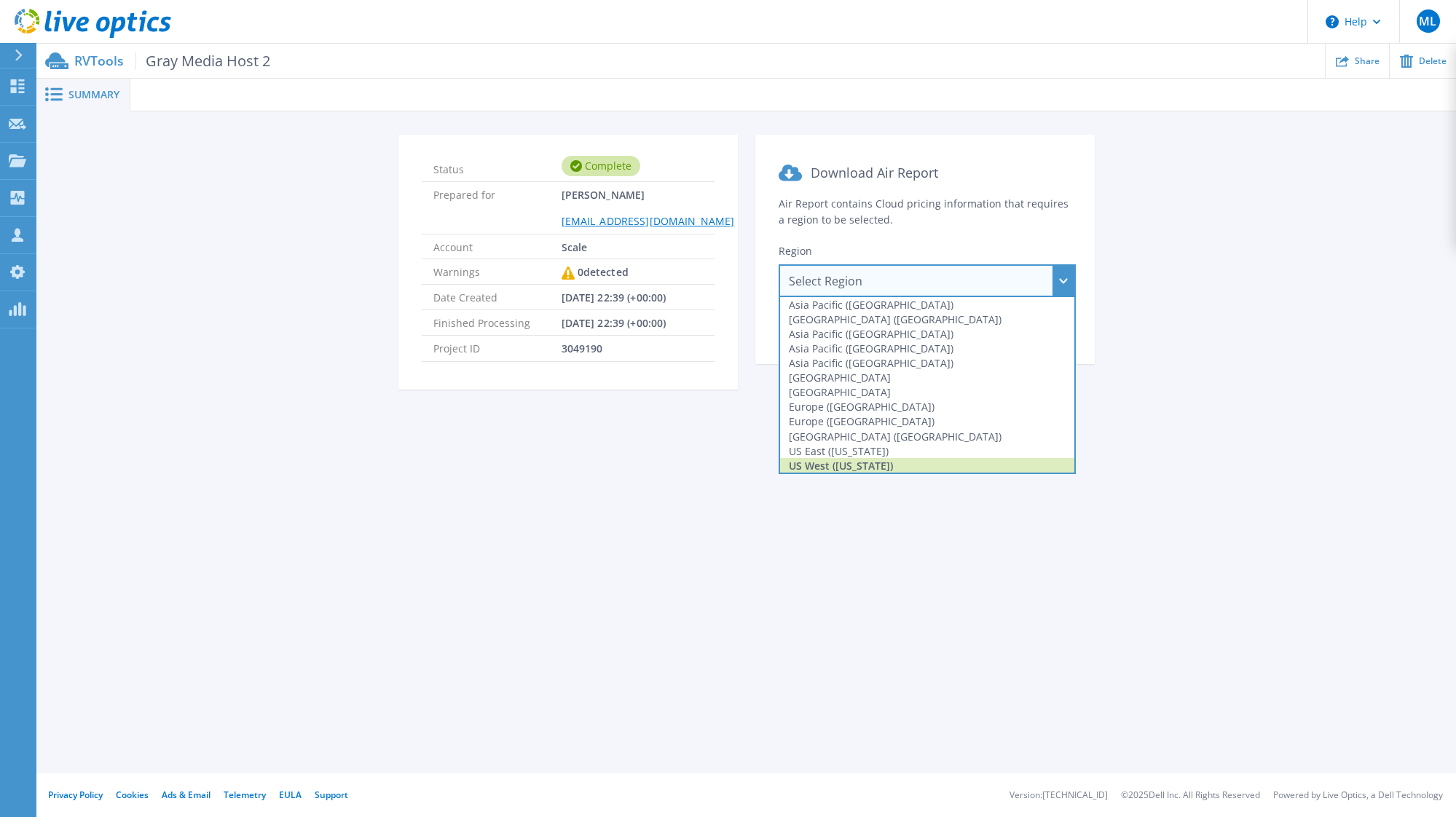
click at [867, 466] on div "US West ([US_STATE])" at bounding box center [927, 465] width 294 height 15
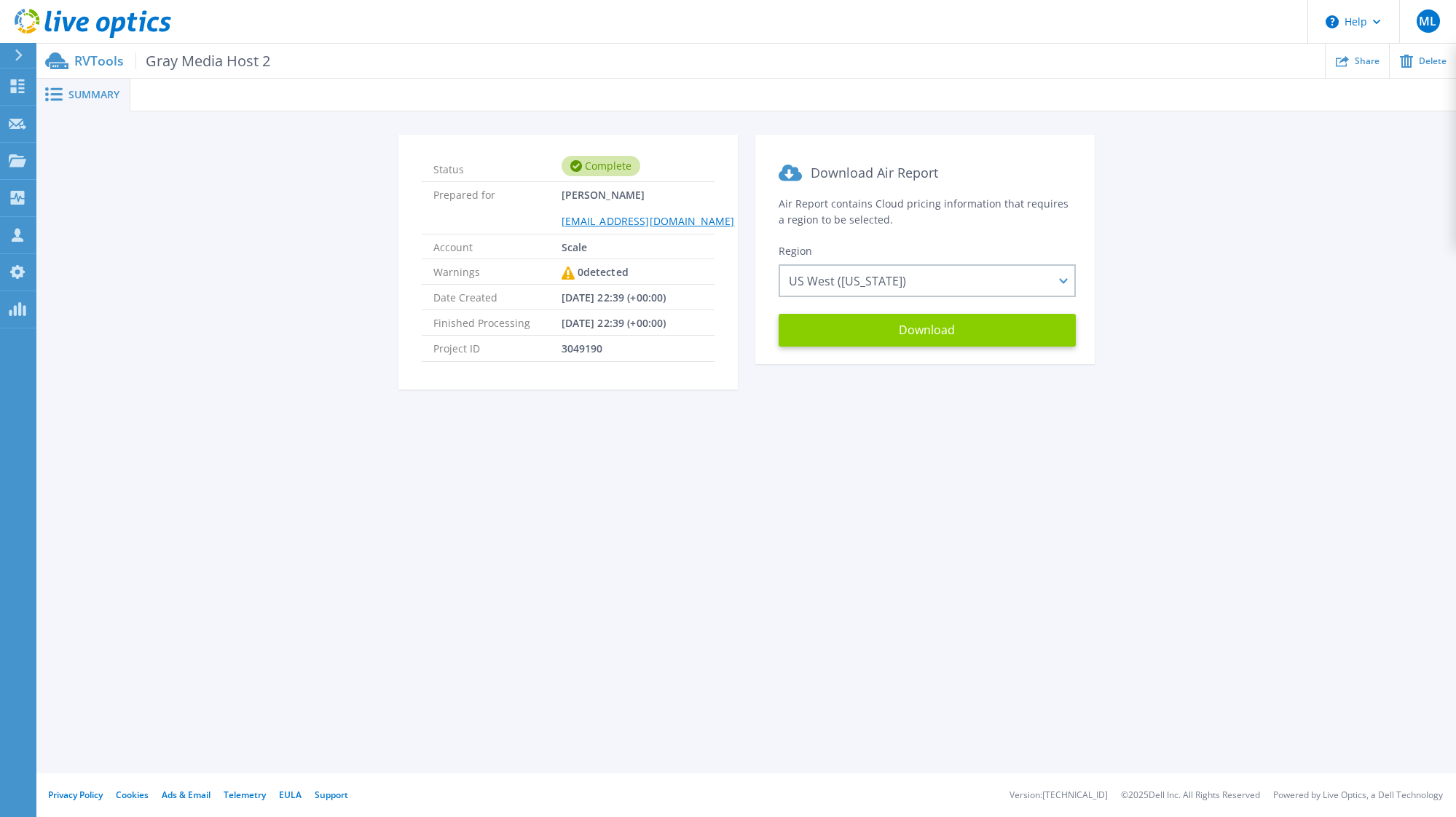
click at [887, 322] on button "Download" at bounding box center [927, 330] width 297 height 32
click at [135, 31] on icon at bounding box center [93, 24] width 157 height 29
